Goal: Task Accomplishment & Management: Manage account settings

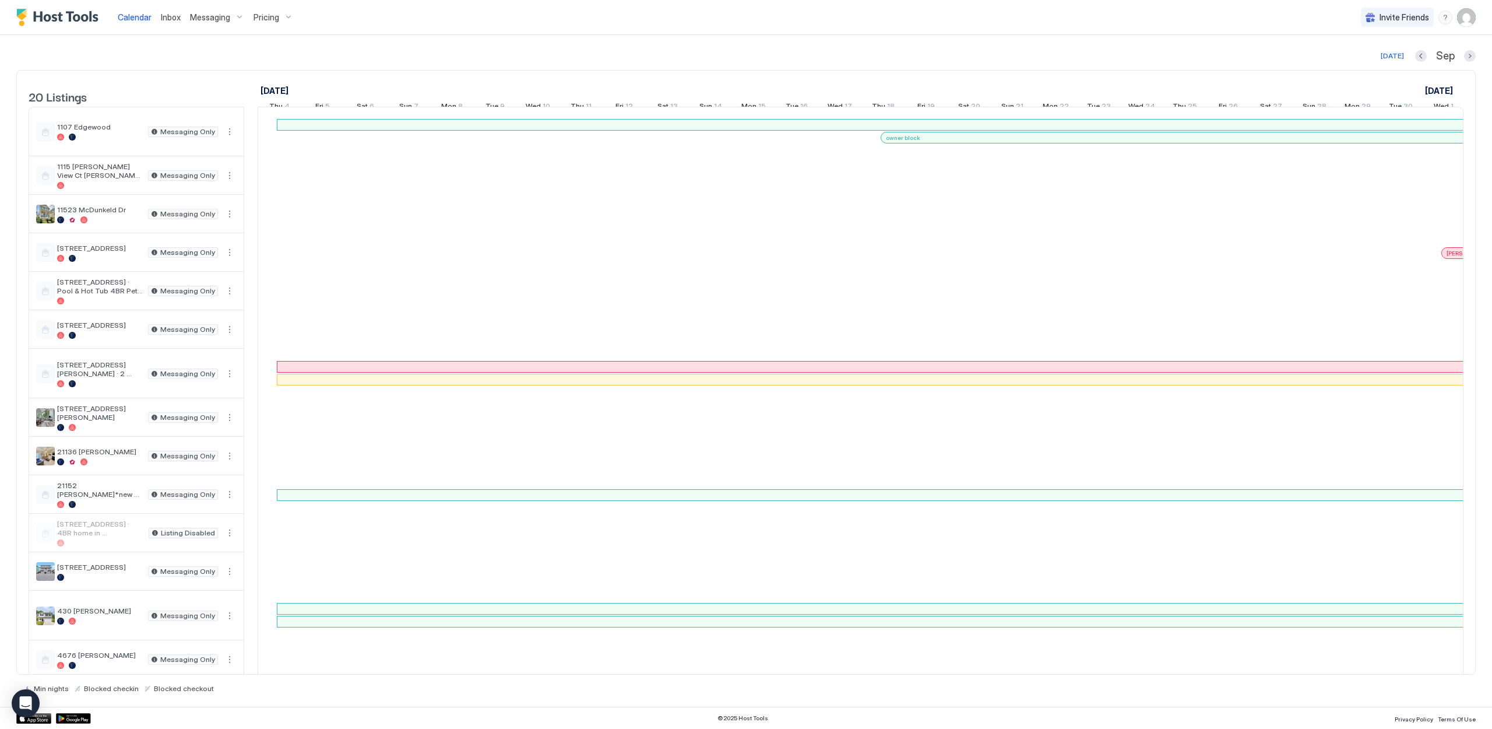
scroll to position [0, 648]
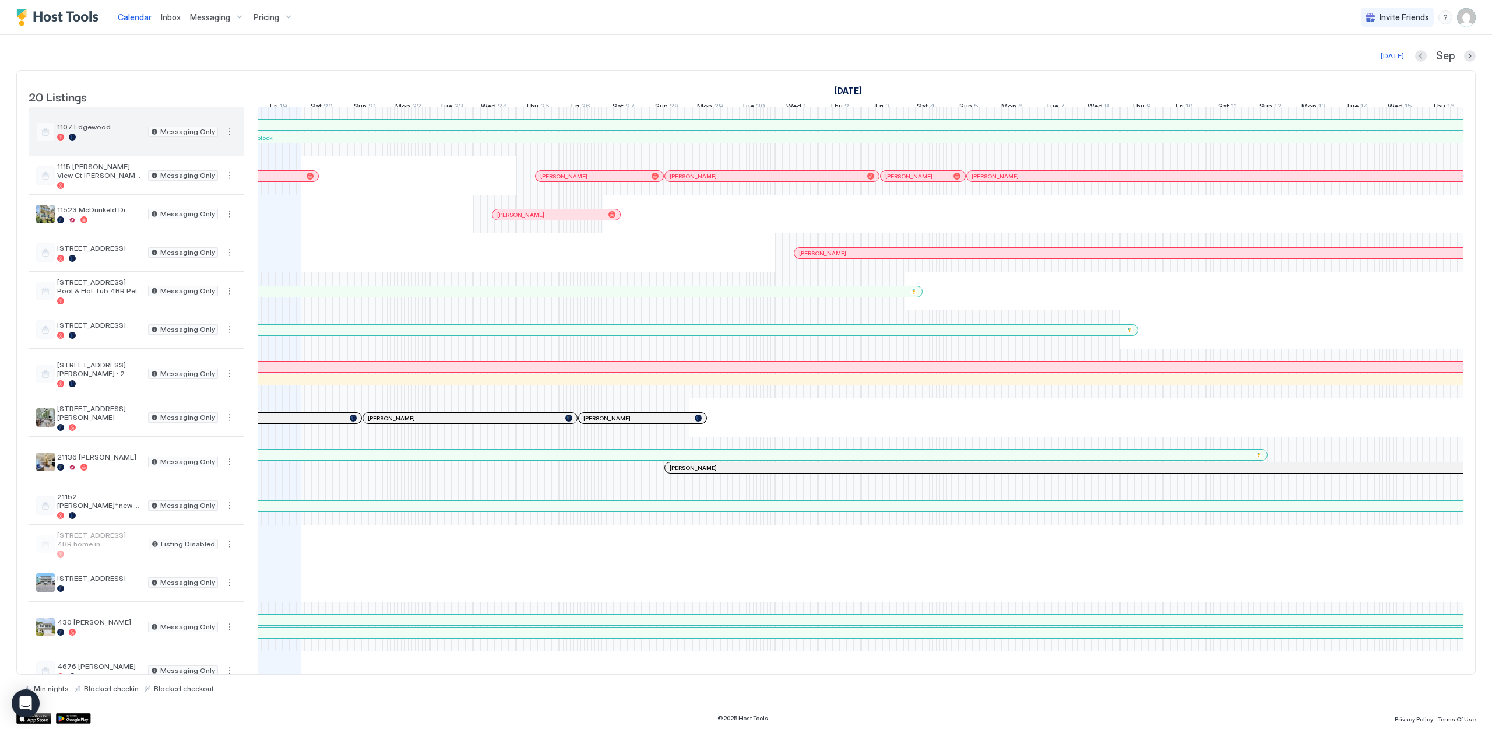
click at [230, 139] on button "More options" at bounding box center [230, 132] width 14 height 14
click at [221, 194] on span "Listing Settings" at bounding box center [210, 194] width 52 height 9
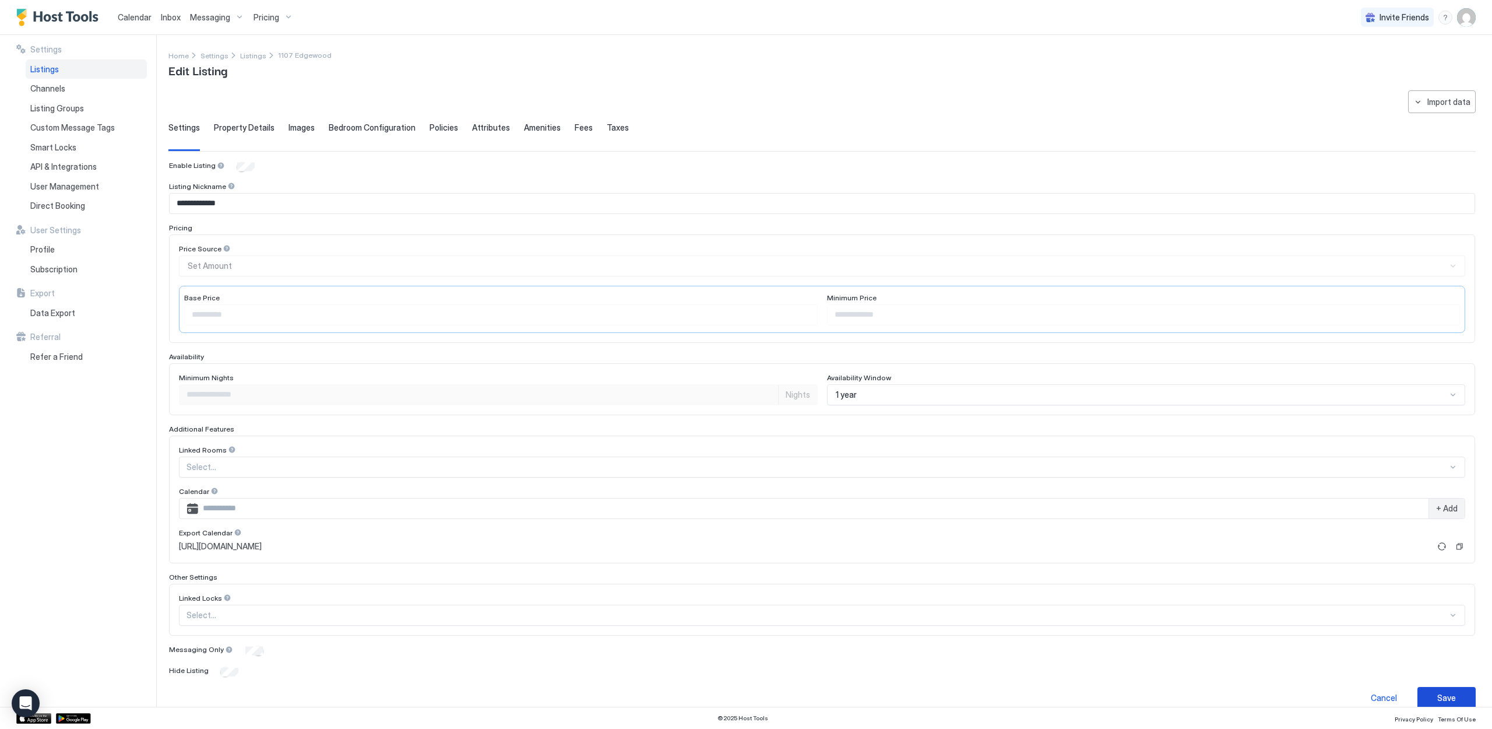
click at [1445, 693] on div "Save" at bounding box center [1446, 697] width 19 height 12
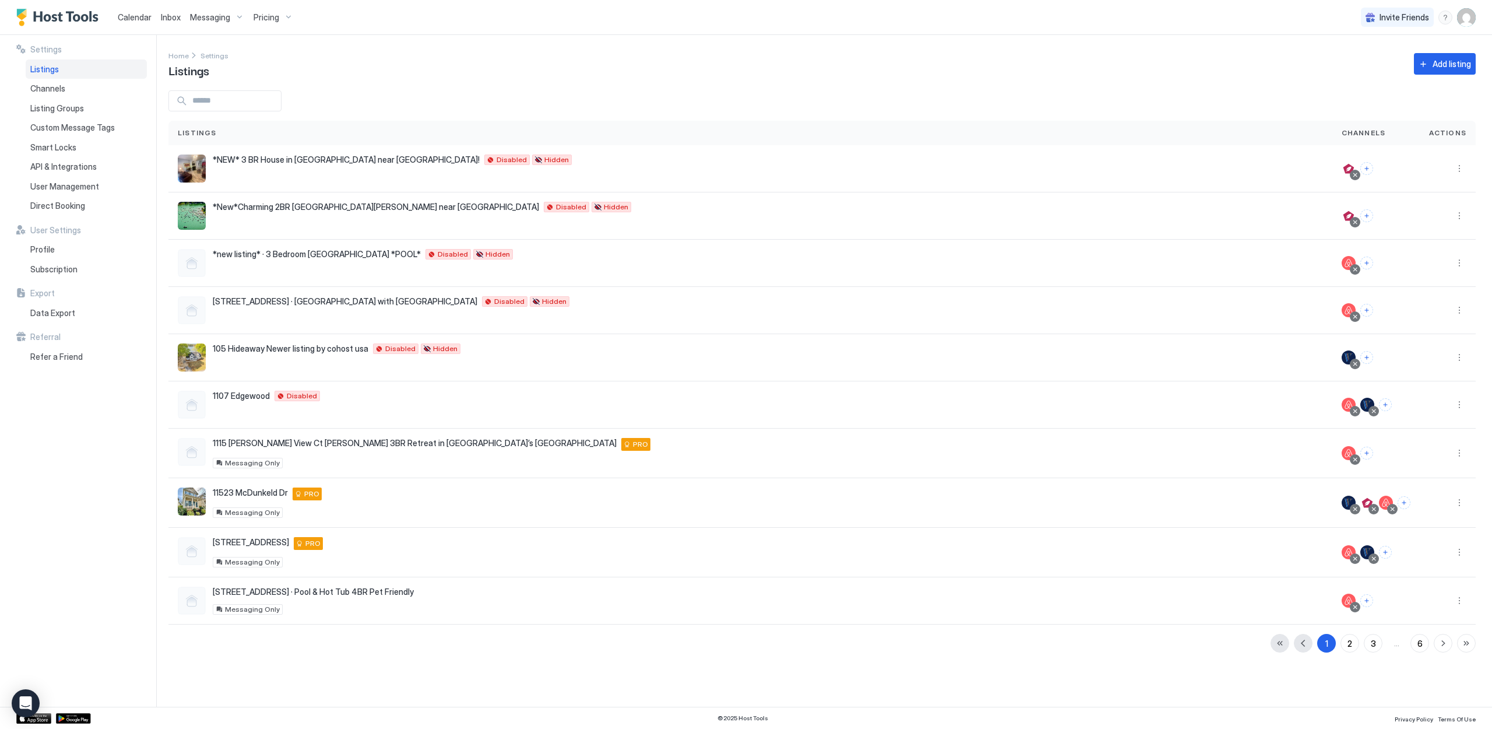
click at [42, 68] on span "Listings" at bounding box center [44, 69] width 29 height 10
click at [130, 20] on span "Calendar" at bounding box center [135, 17] width 34 height 10
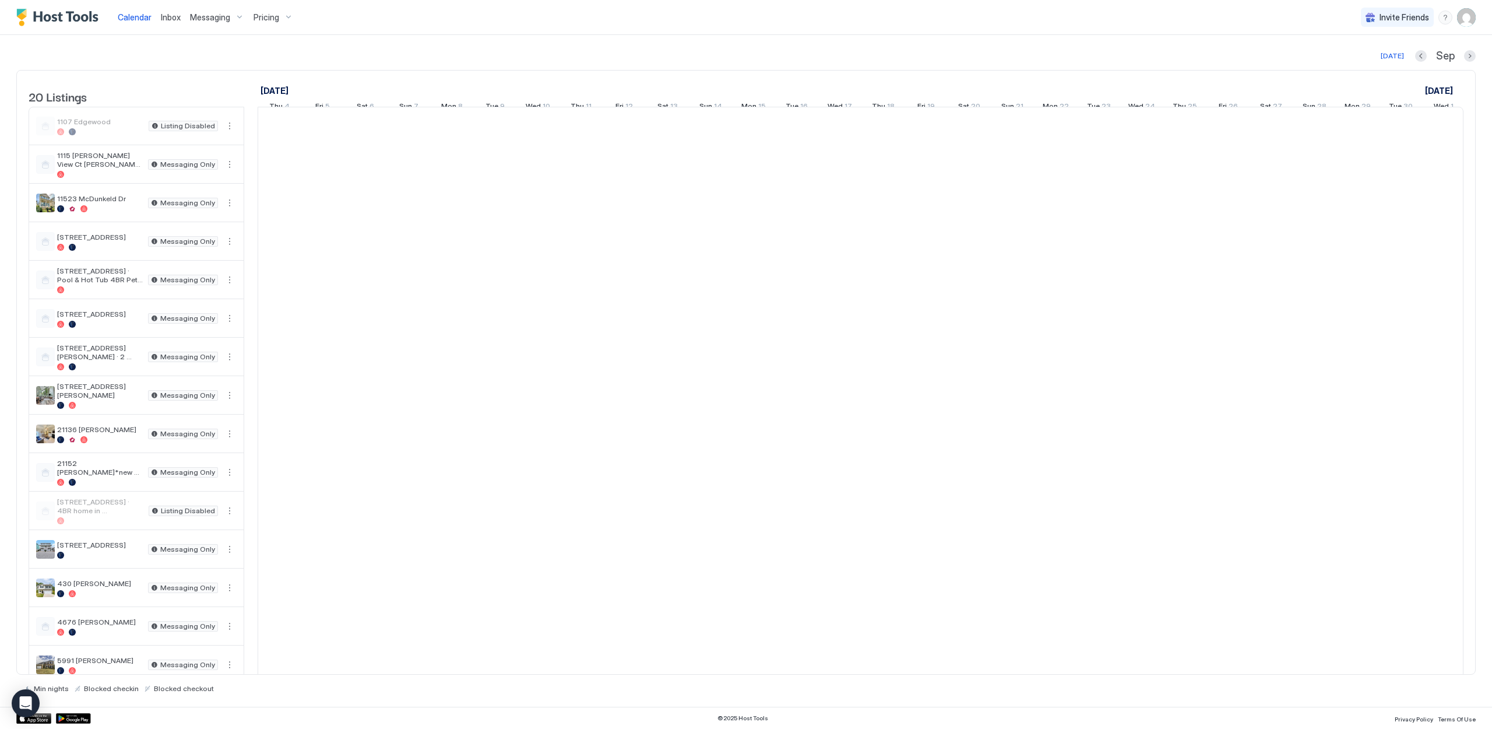
scroll to position [0, 648]
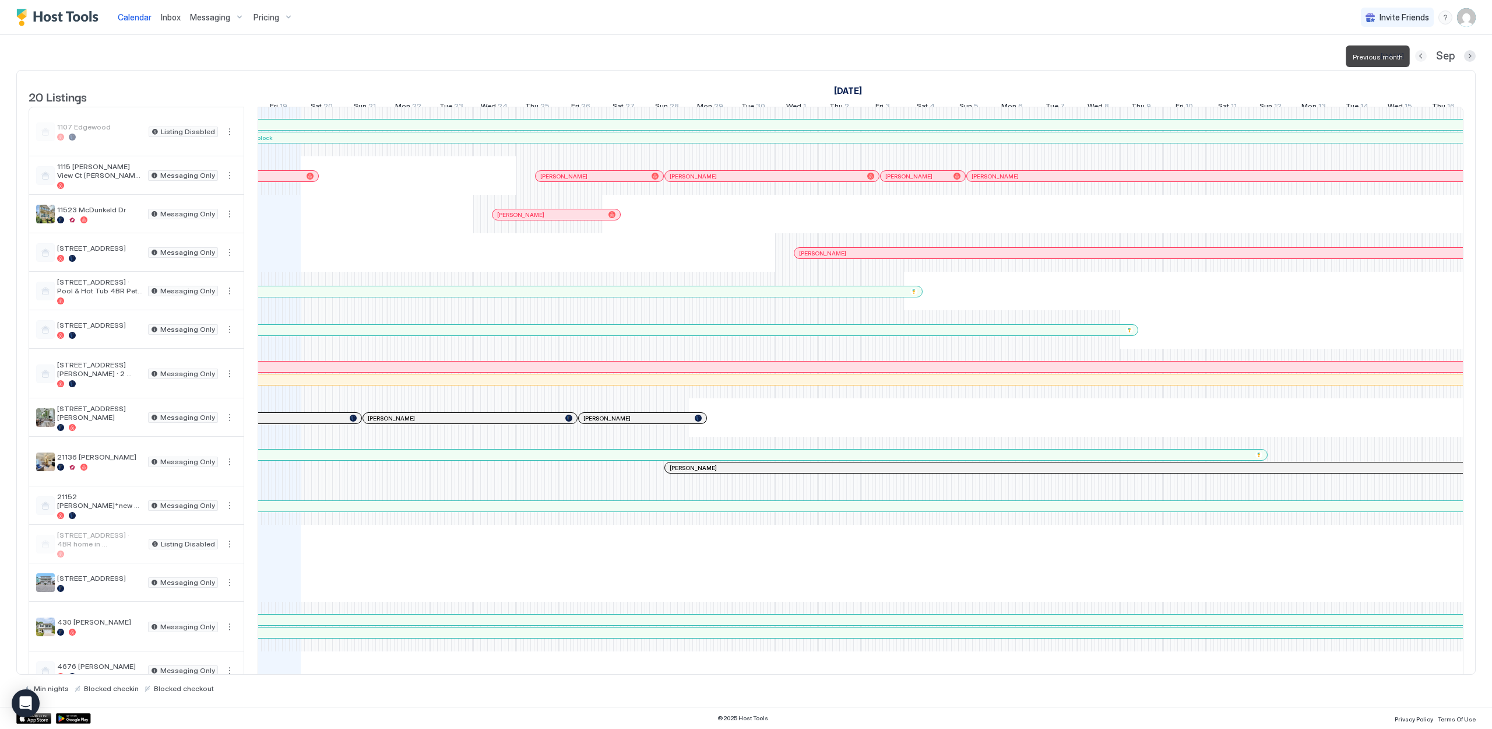
click at [1419, 55] on button "Previous month" at bounding box center [1421, 56] width 12 height 12
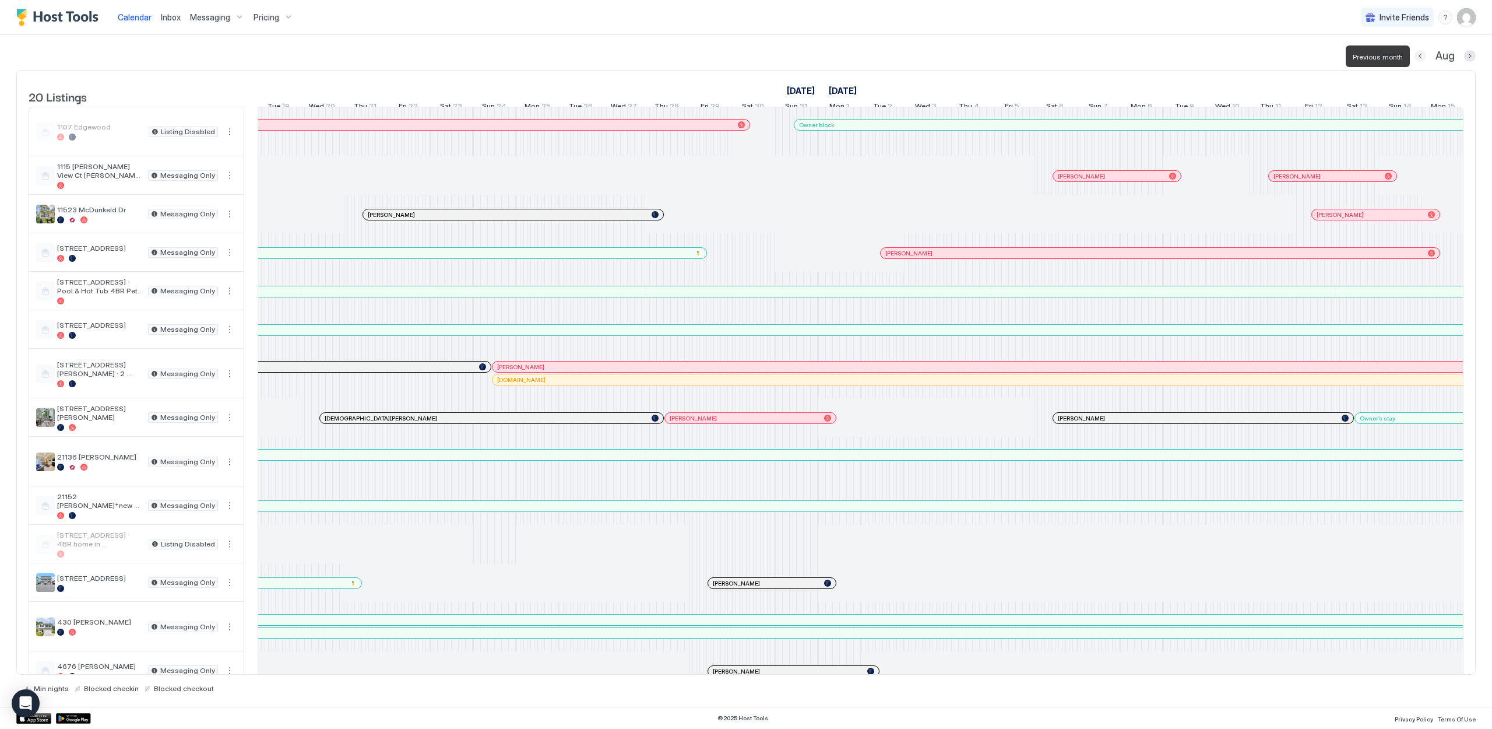
click at [1420, 55] on button "Previous month" at bounding box center [1421, 56] width 12 height 12
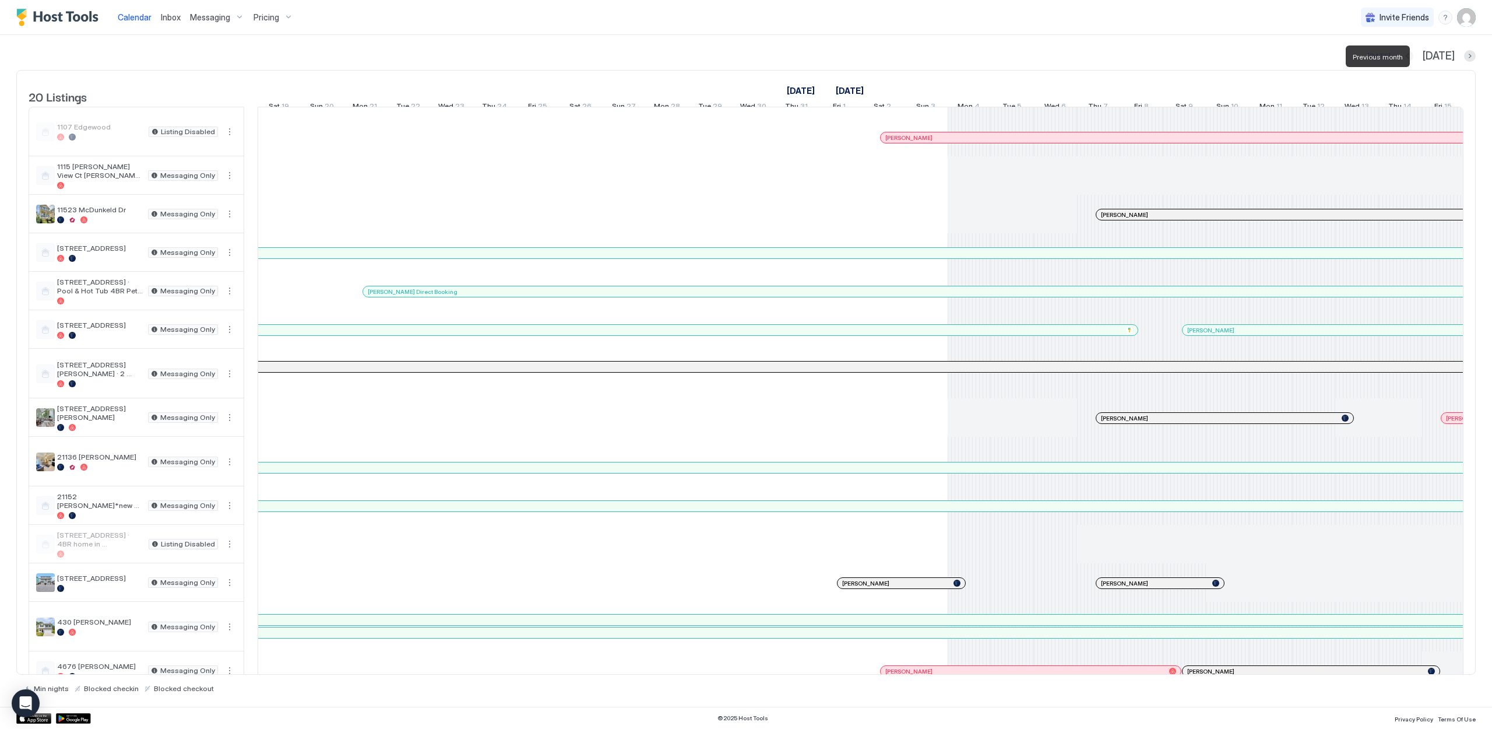
click at [1413, 55] on button "Previous month" at bounding box center [1408, 56] width 12 height 12
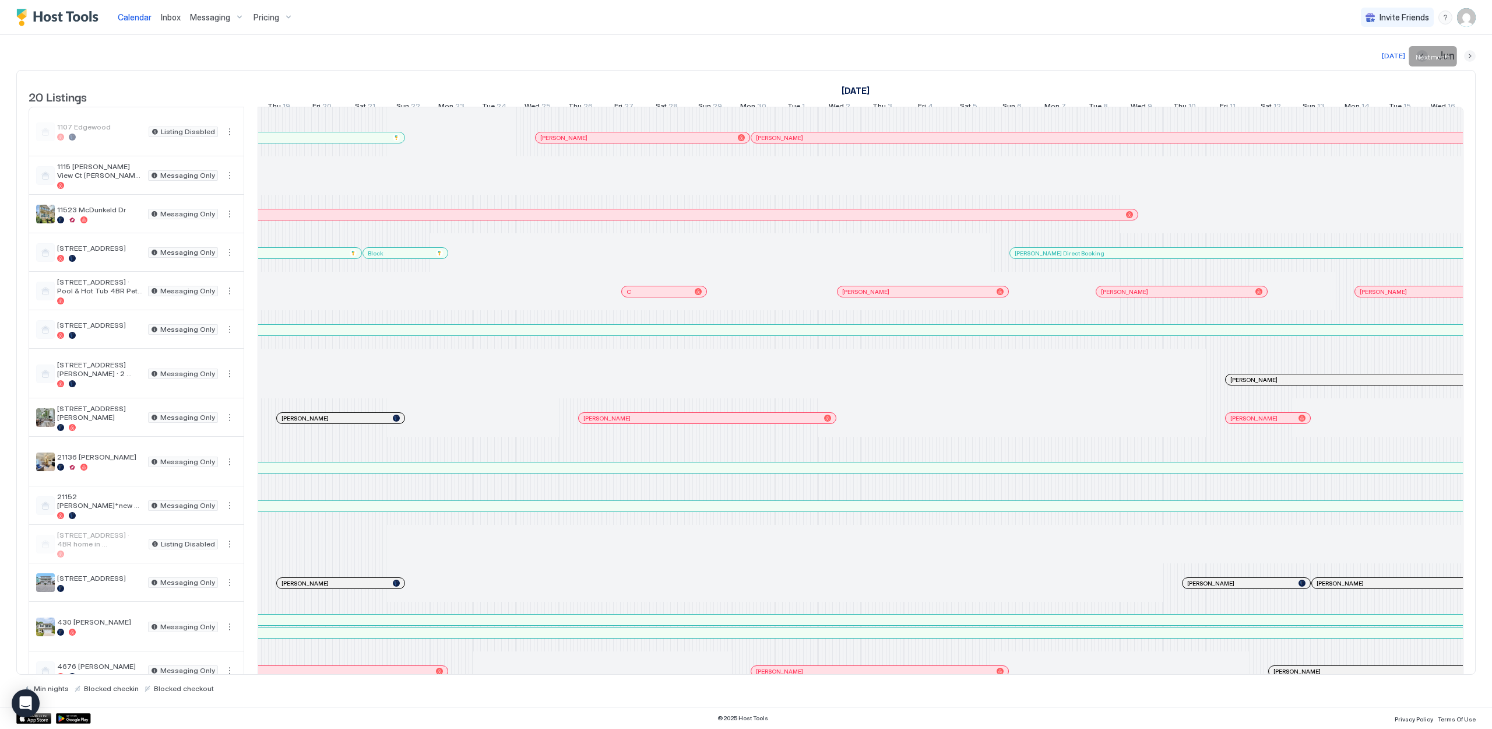
click at [1466, 56] on button "Next month" at bounding box center [1470, 56] width 12 height 12
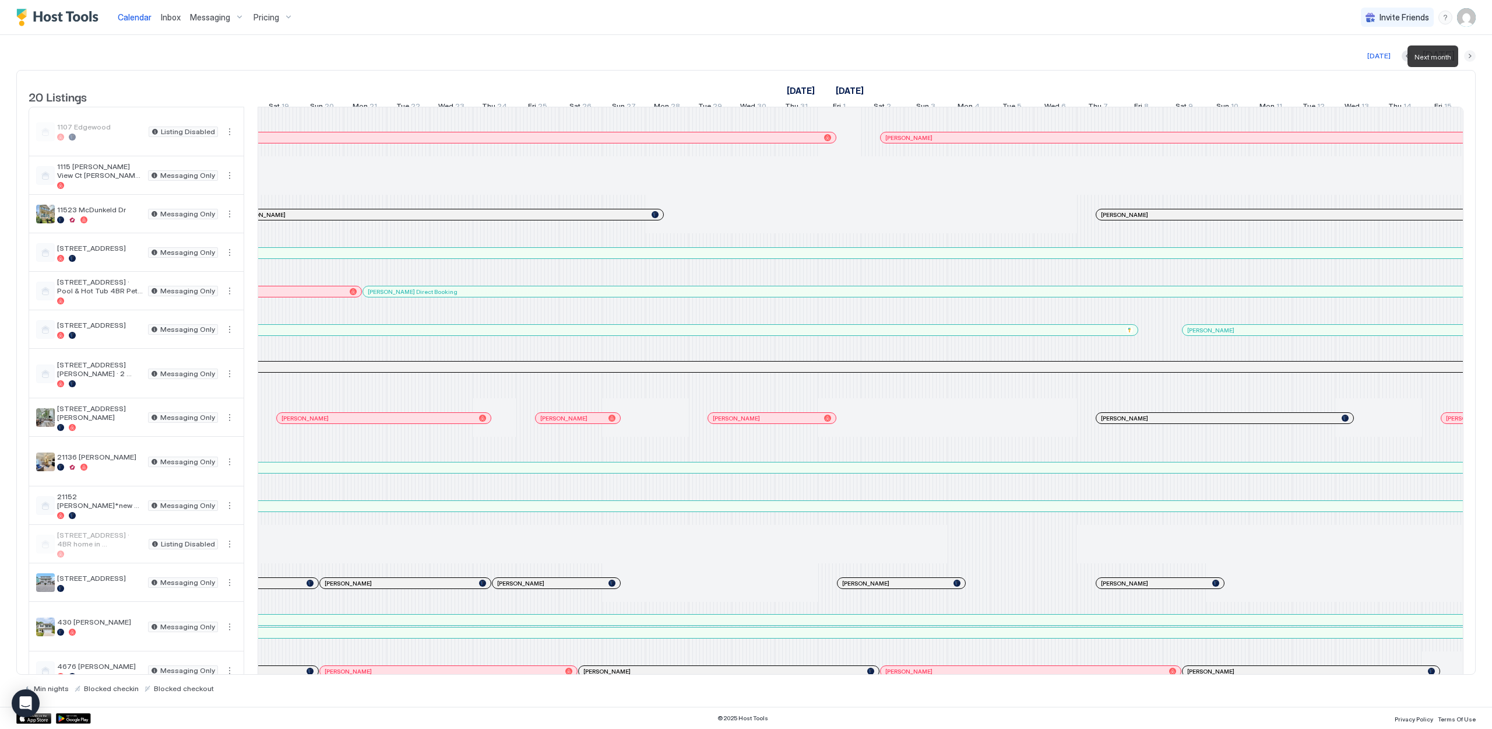
click at [1466, 56] on button "Next month" at bounding box center [1470, 56] width 12 height 12
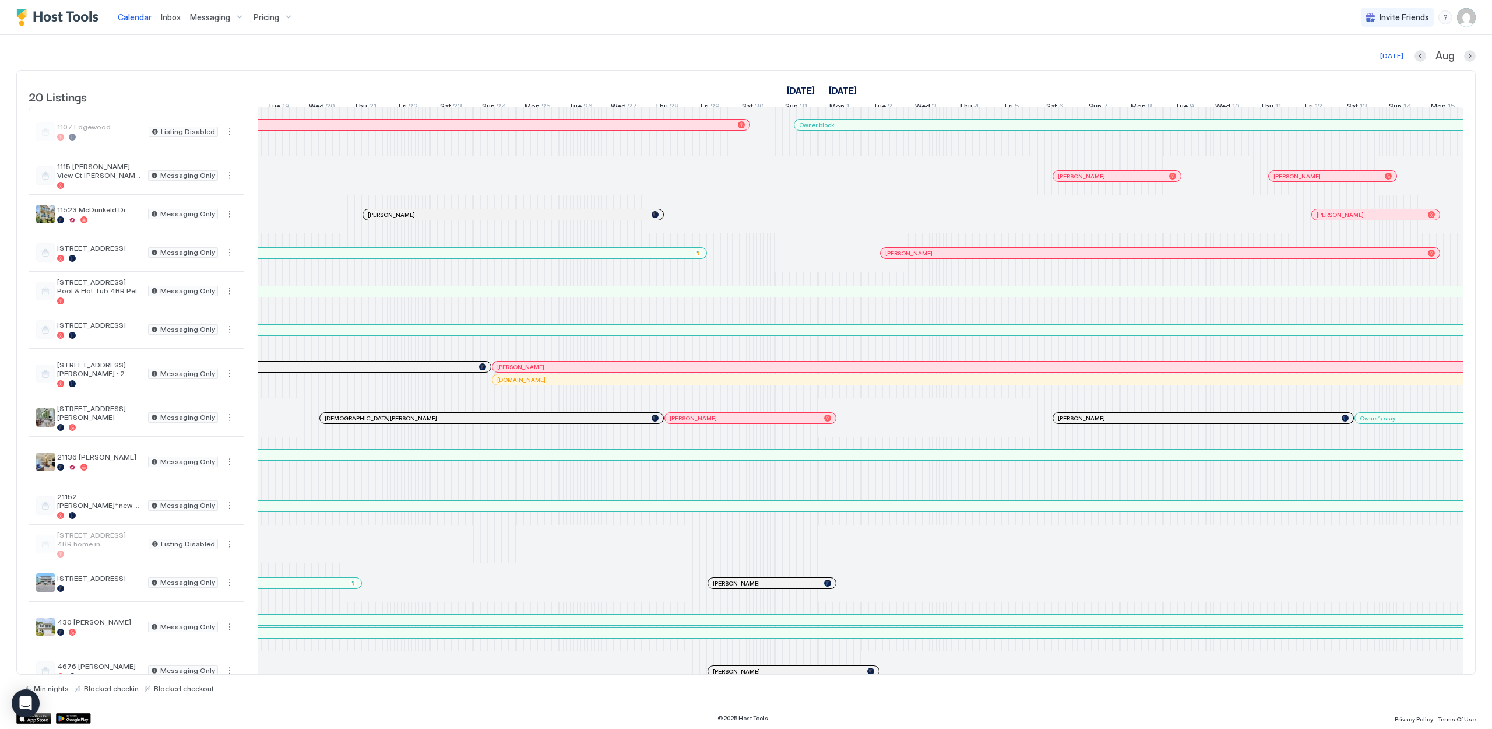
click at [1111, 181] on div at bounding box center [1111, 175] width 9 height 9
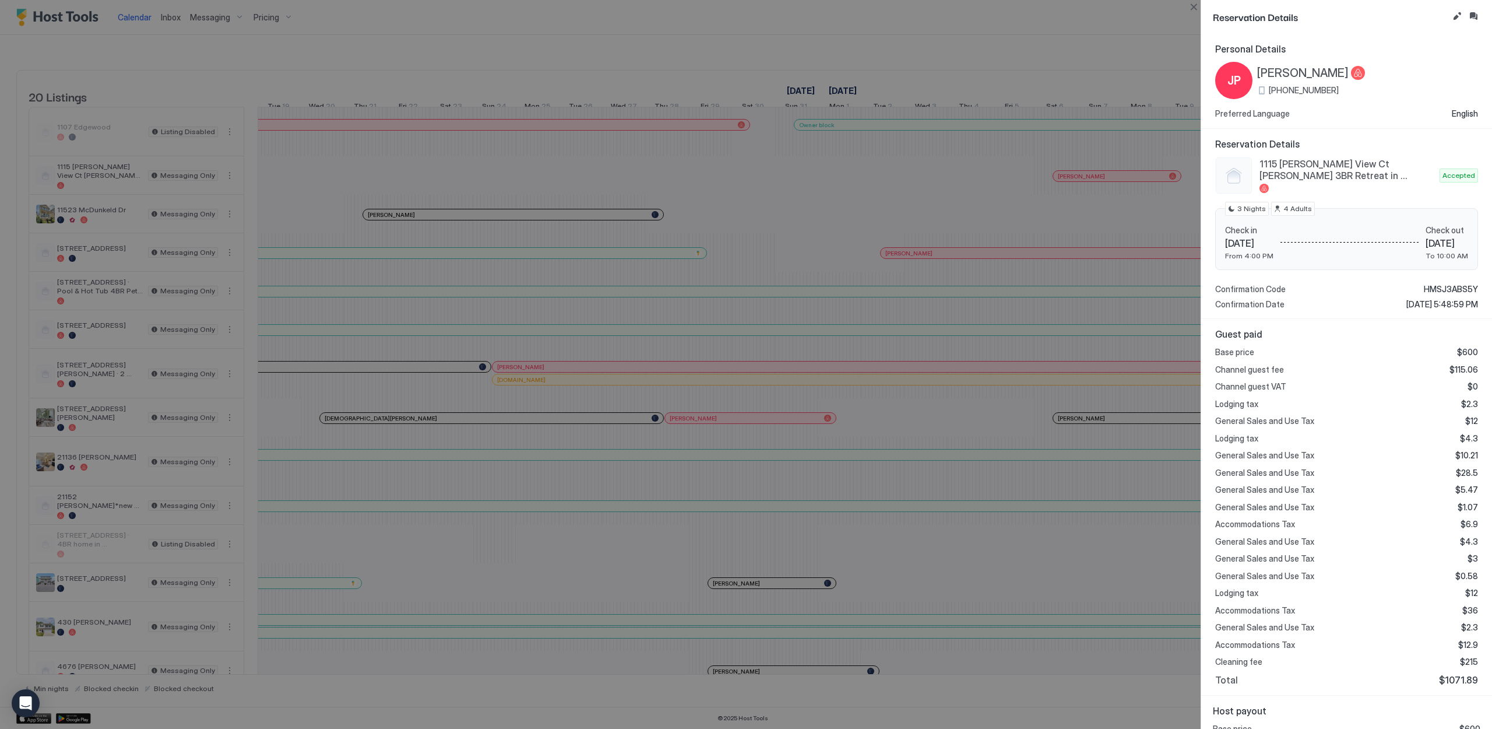
scroll to position [76, 0]
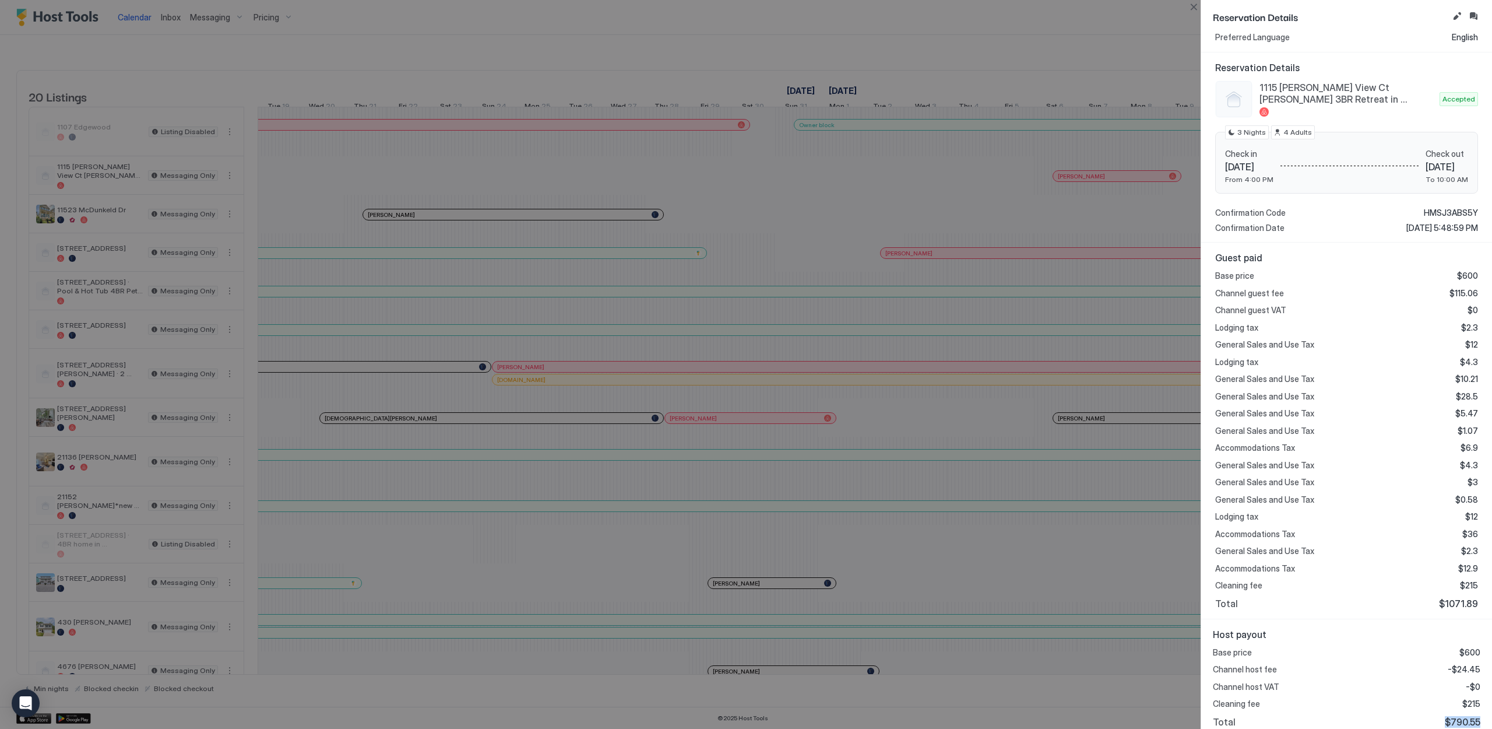
drag, startPoint x: 1448, startPoint y: 713, endPoint x: 1479, endPoint y: 715, distance: 31.5
click at [1479, 716] on span "$790.55" at bounding box center [1463, 722] width 36 height 12
copy span "$790.55"
click at [1373, 511] on div "Lodging tax $12" at bounding box center [1346, 516] width 263 height 10
click at [1194, 9] on button "Close" at bounding box center [1194, 7] width 14 height 14
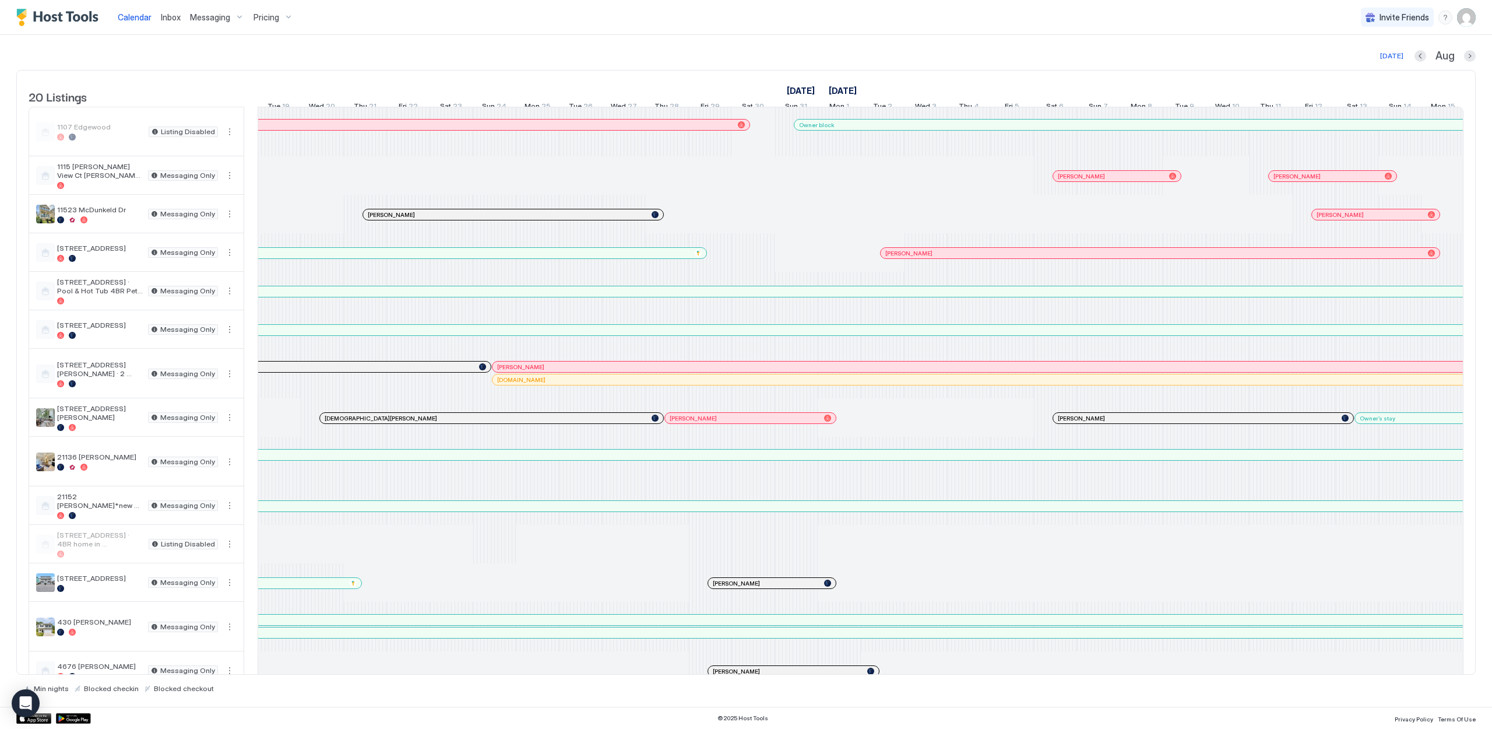
click at [1289, 180] on span "[PERSON_NAME]" at bounding box center [1297, 177] width 47 height 8
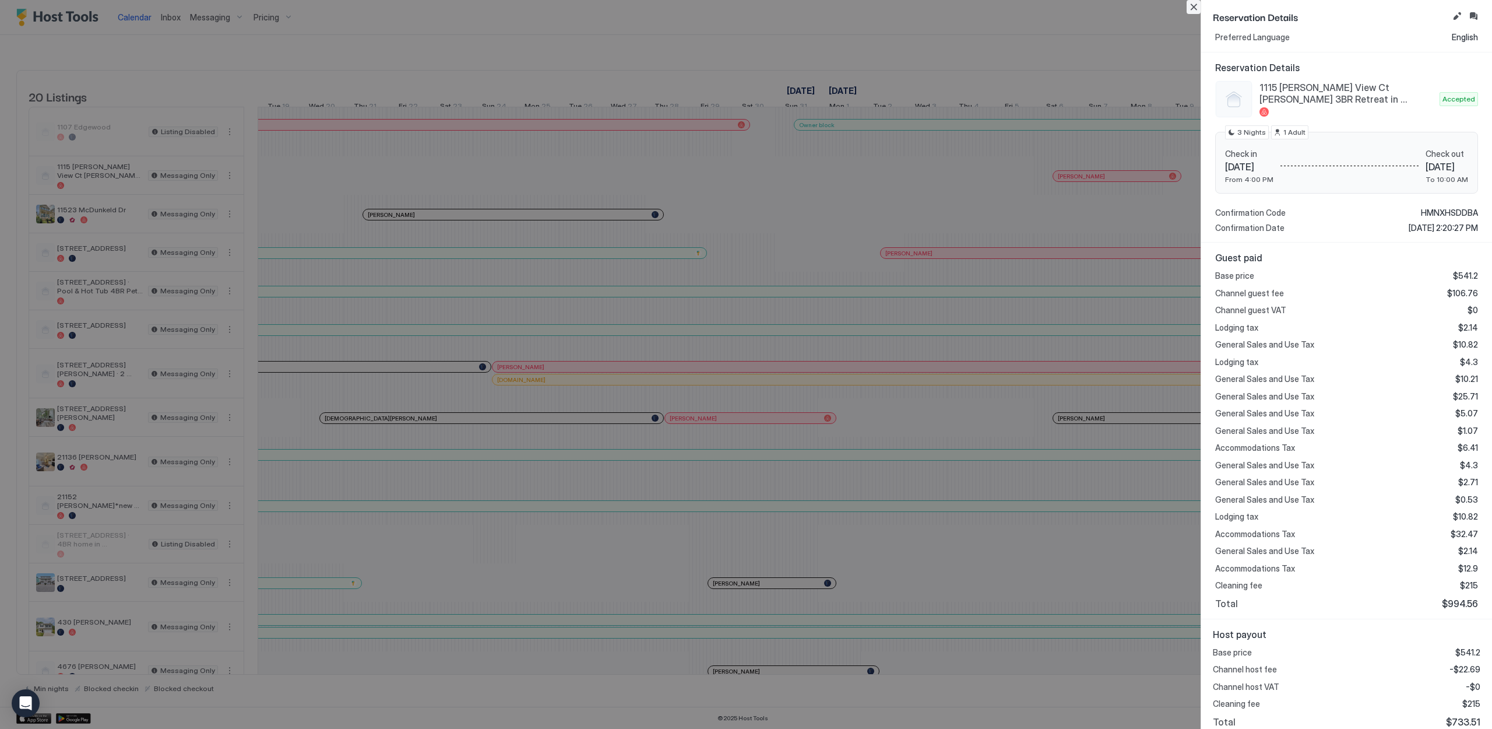
click at [1198, 9] on button "Close" at bounding box center [1194, 7] width 14 height 14
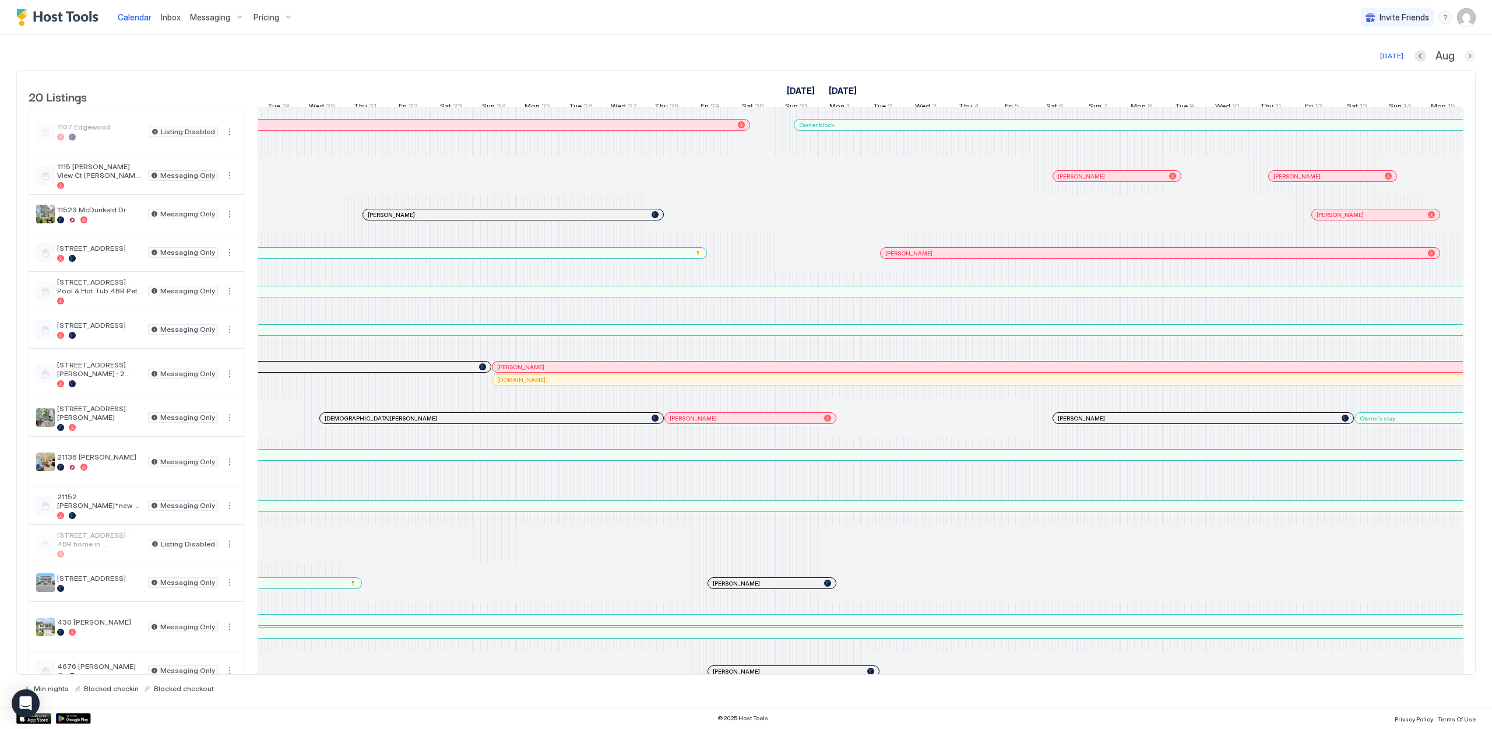
click at [1471, 55] on button "Next month" at bounding box center [1470, 56] width 12 height 12
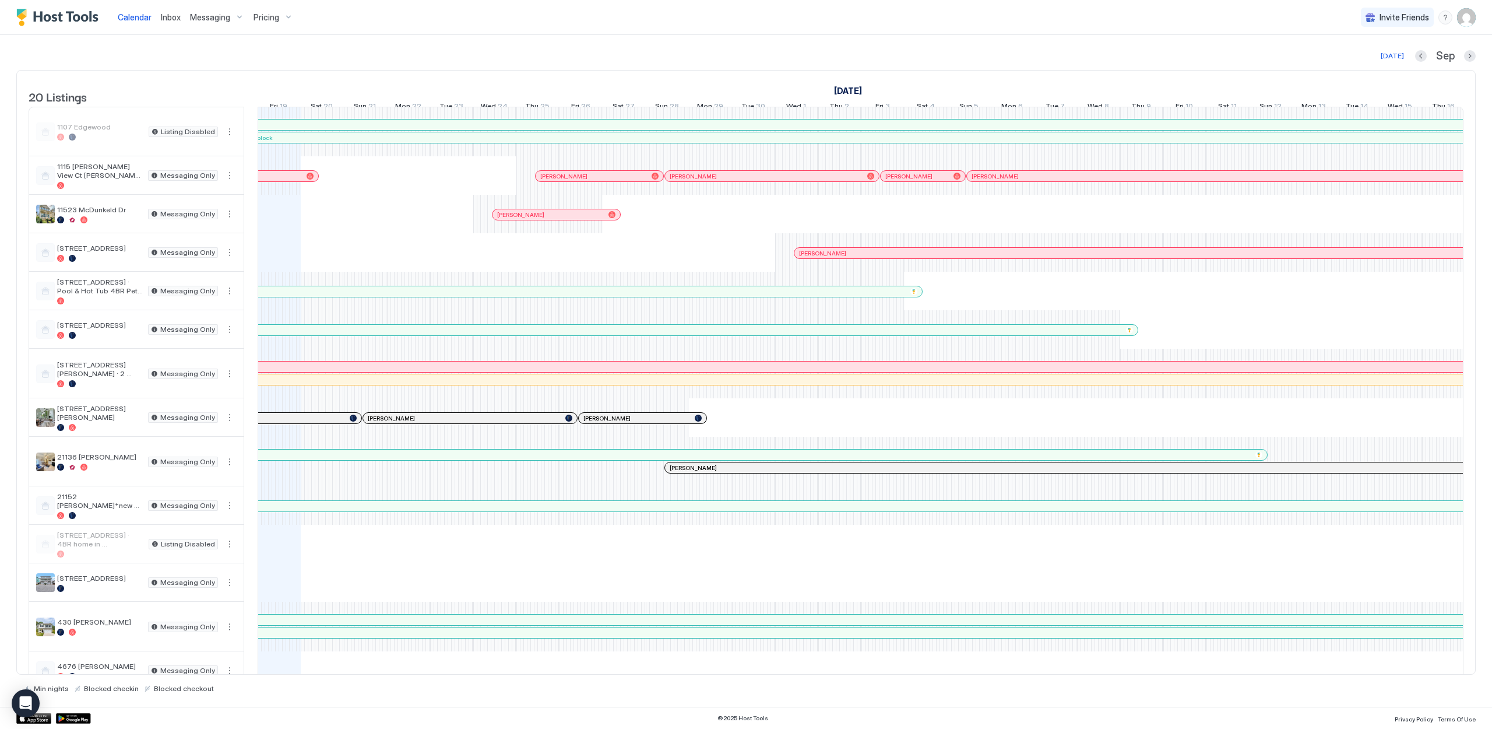
click at [288, 181] on div at bounding box center [287, 175] width 9 height 9
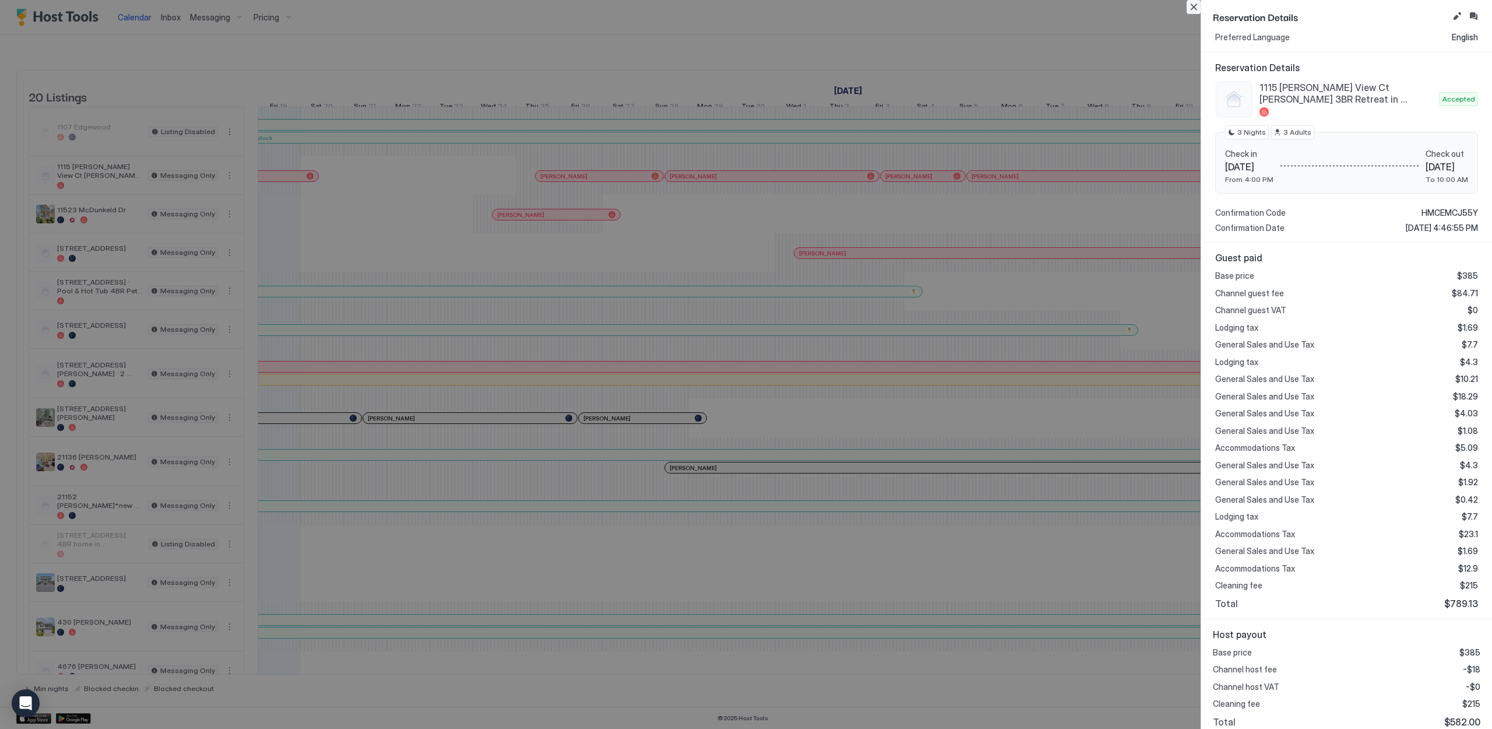
click at [1197, 11] on button "Close" at bounding box center [1194, 7] width 14 height 14
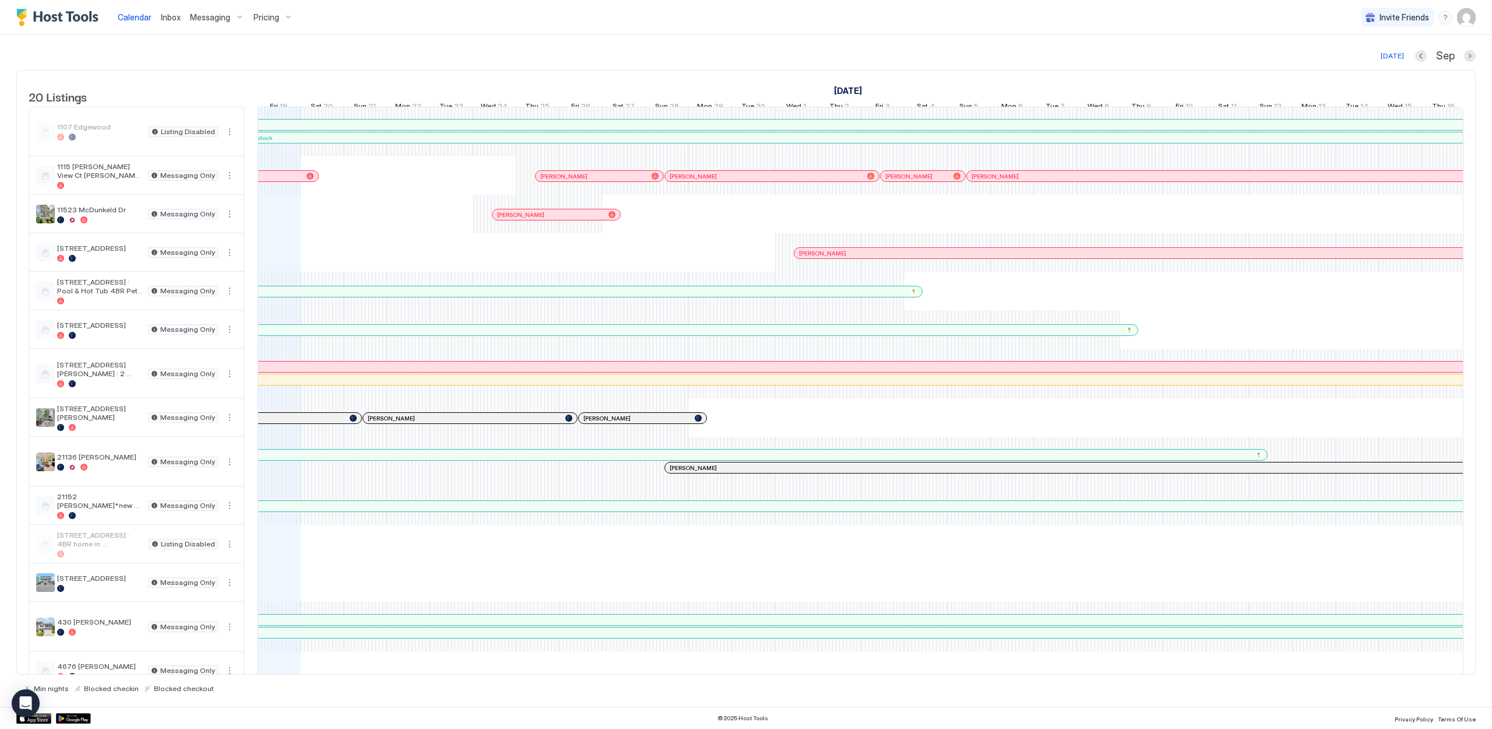
click at [608, 181] on div at bounding box center [608, 175] width 9 height 9
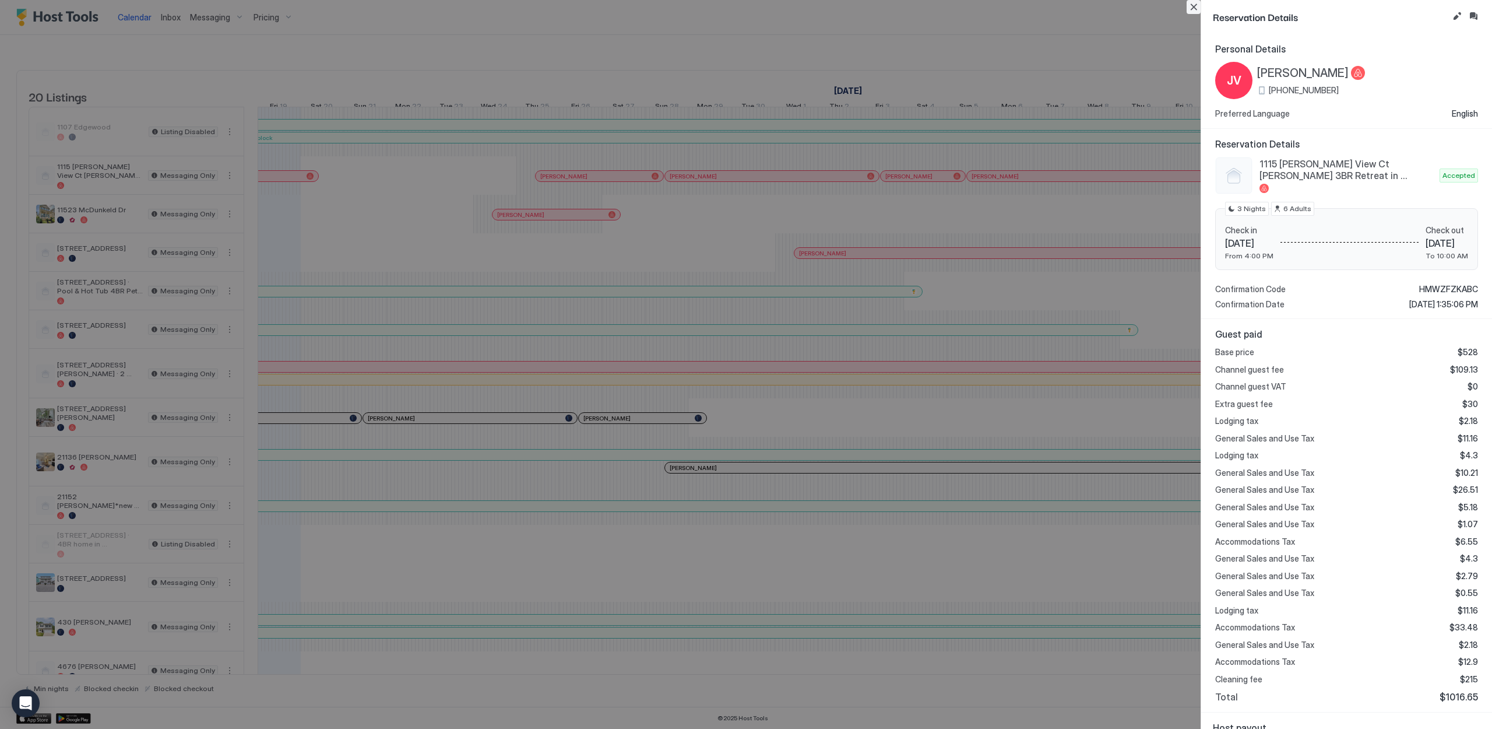
click at [1197, 6] on button "Close" at bounding box center [1194, 7] width 14 height 14
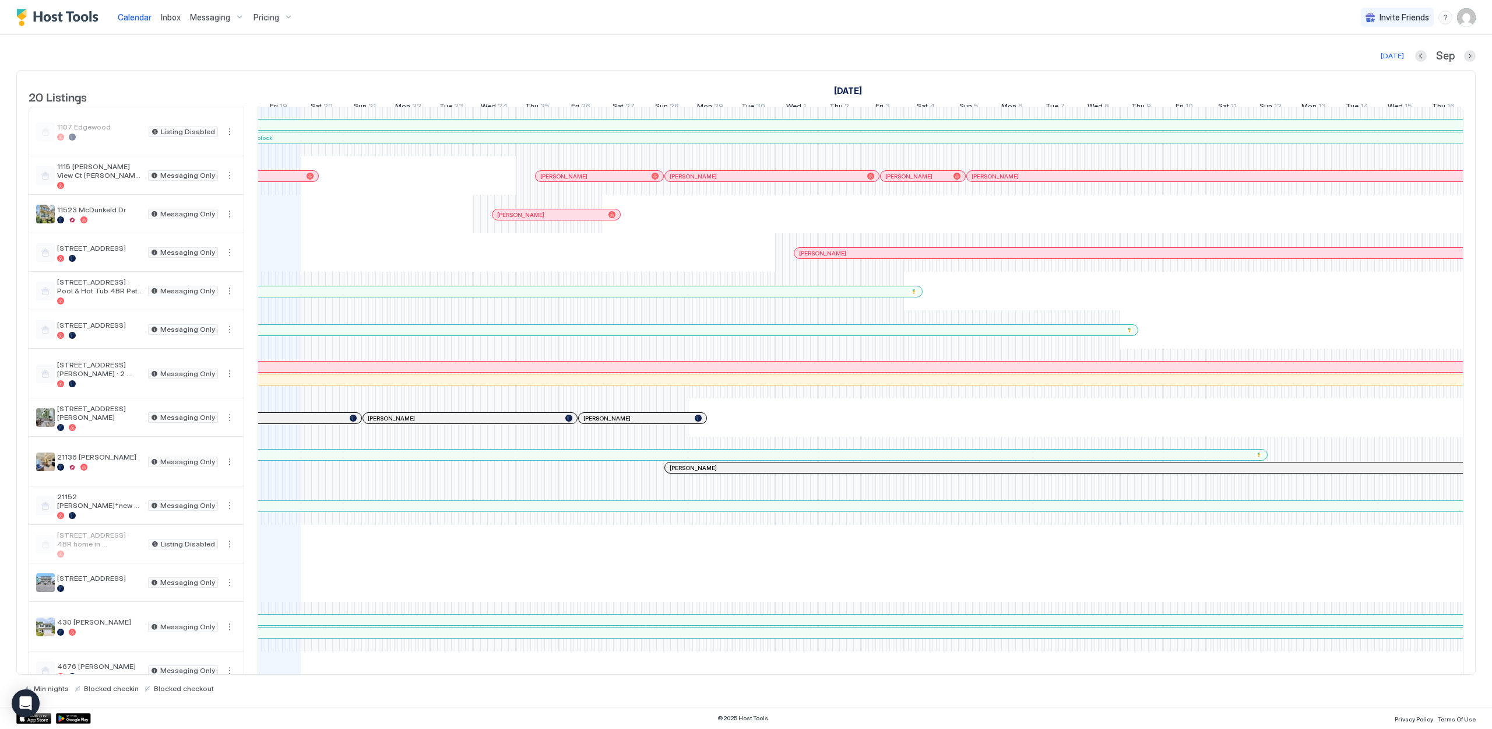
click at [299, 181] on div at bounding box center [298, 175] width 9 height 9
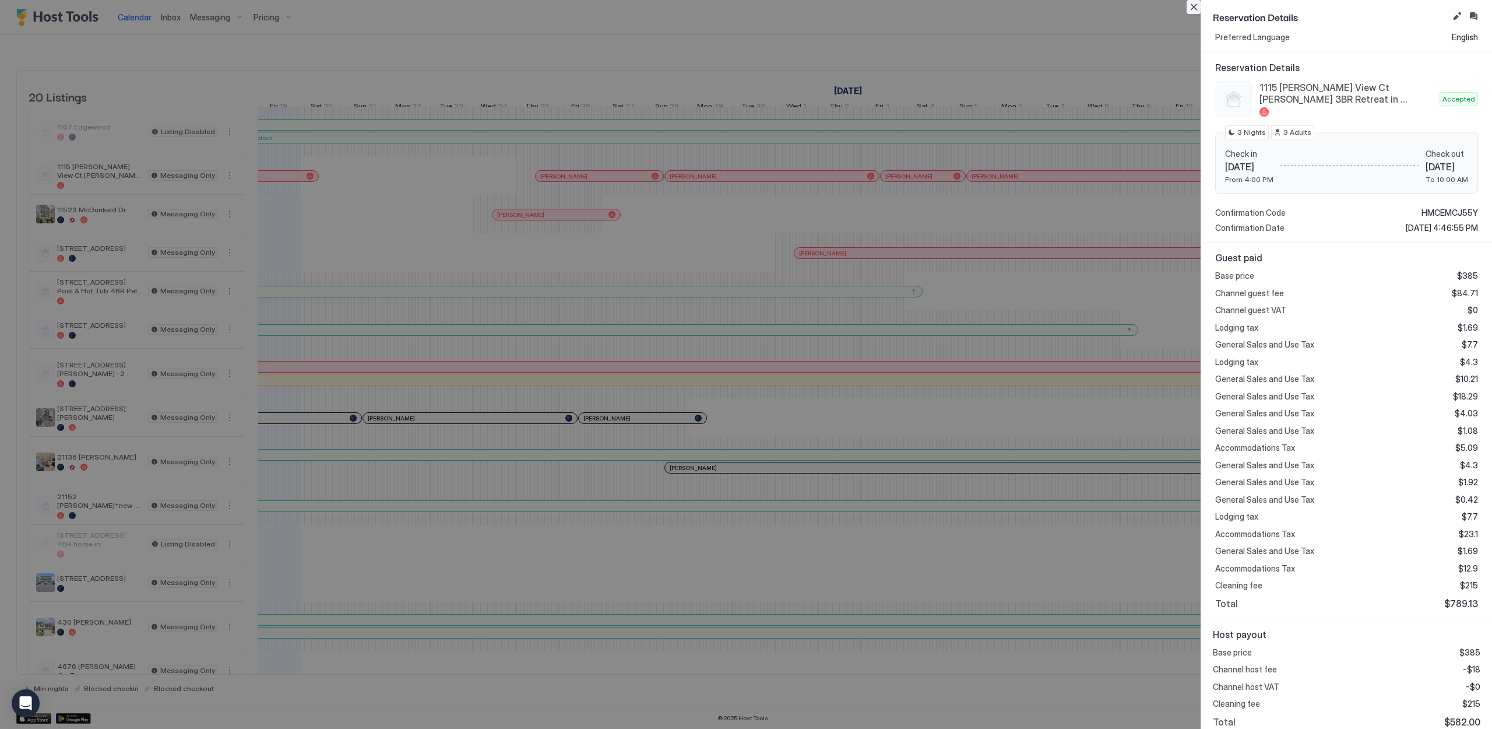
click at [1194, 5] on button "Close" at bounding box center [1194, 7] width 14 height 14
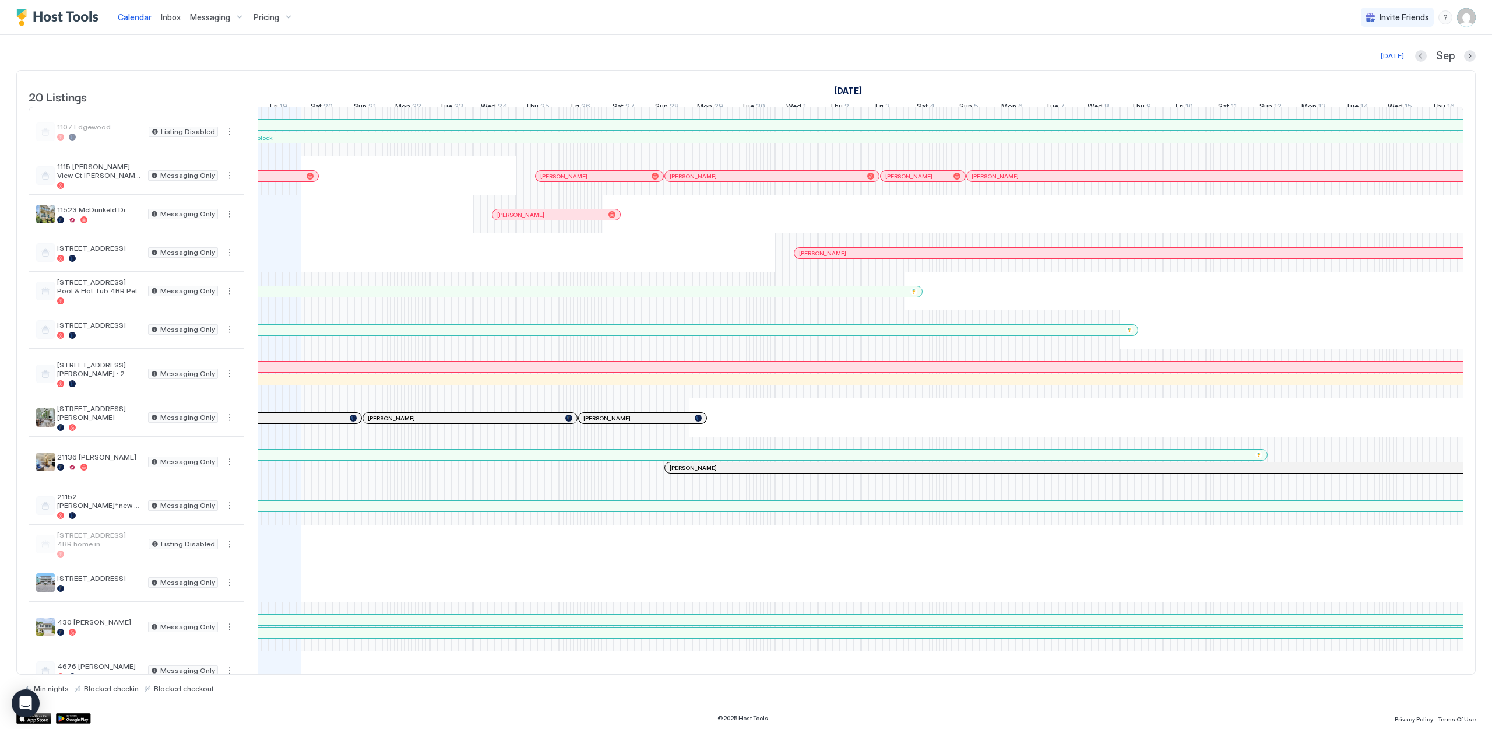
click at [683, 27] on div "Calendar Inbox Messaging Pricing Invite Friends [PERSON_NAME]" at bounding box center [746, 17] width 1492 height 35
click at [1422, 57] on button "Previous month" at bounding box center [1421, 56] width 12 height 12
